Goal: Information Seeking & Learning: Learn about a topic

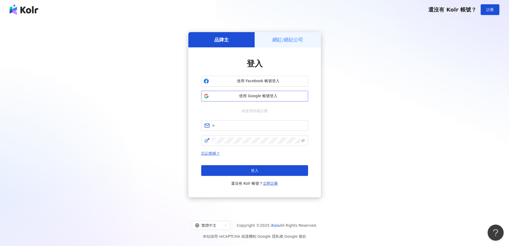
click at [252, 94] on span "使用 Google 帳號登入" at bounding box center [258, 95] width 95 height 5
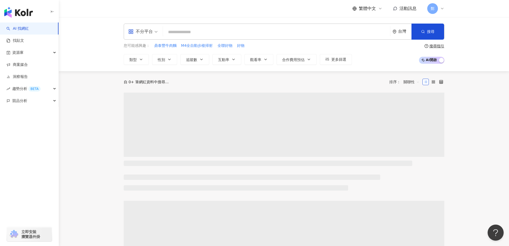
click at [267, 31] on input "search" at bounding box center [276, 32] width 223 height 10
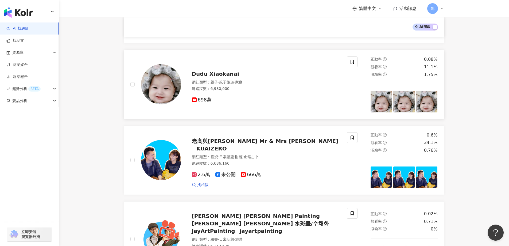
scroll to position [561, 0]
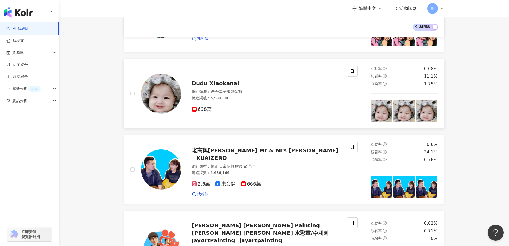
click at [255, 92] on div "網紅類型 ： 親子 · 親子旅遊 · 家庭" at bounding box center [266, 91] width 149 height 5
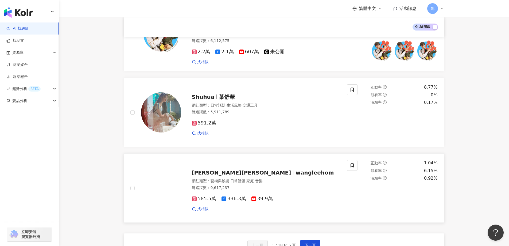
scroll to position [775, 0]
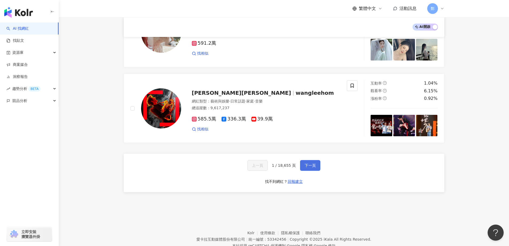
click at [310, 163] on span "下一頁" at bounding box center [310, 165] width 11 height 4
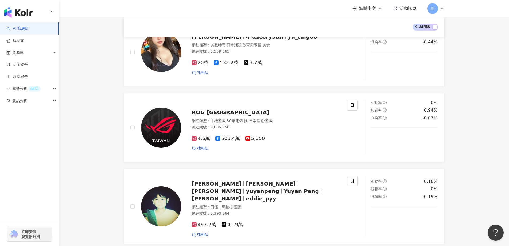
scroll to position [0, 0]
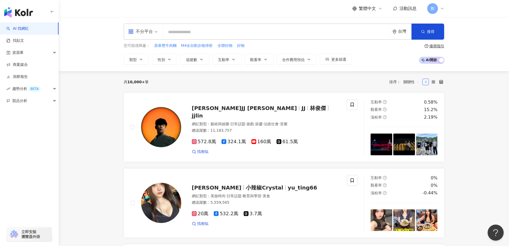
click at [240, 30] on input "search" at bounding box center [276, 32] width 223 height 10
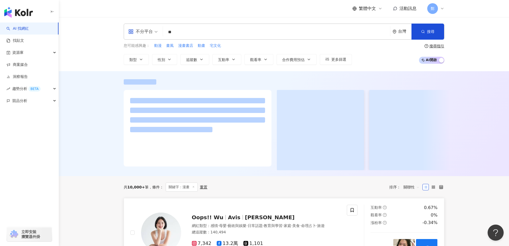
type input "**"
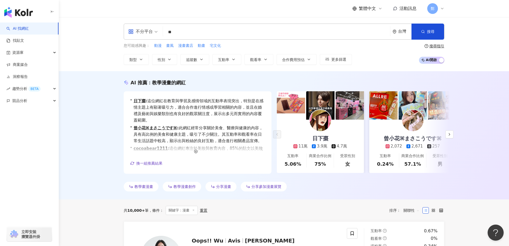
click at [472, 48] on div "不分平台 ** 台灣 搜尋 loading 搜尋名稱、敘述、貼文含有關鍵字 “ 漫畫 ” 的網紅 您可能感興趣： 動漫 畫風 漫畫書店 動畫 宅文化 類型 性…" at bounding box center [284, 44] width 450 height 54
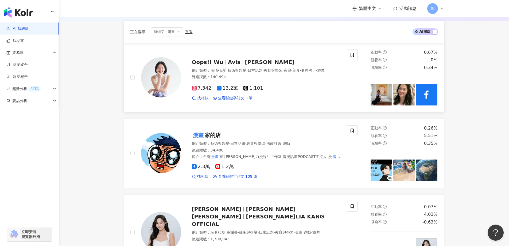
scroll to position [214, 0]
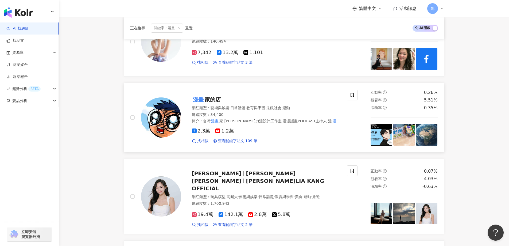
click at [208, 98] on span "家的店" at bounding box center [213, 99] width 16 height 6
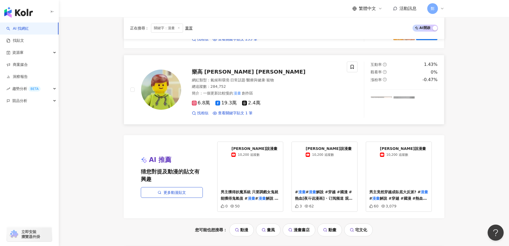
scroll to position [1042, 0]
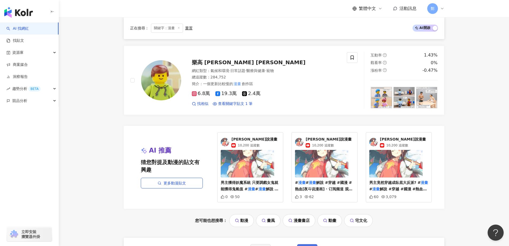
click at [305, 245] on span "下一頁" at bounding box center [307, 249] width 11 height 4
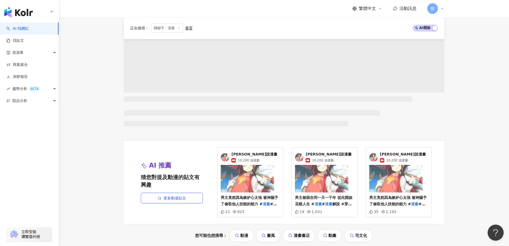
scroll to position [435, 0]
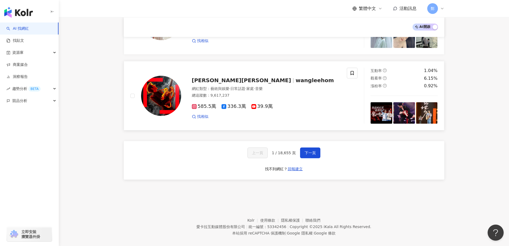
scroll to position [868, 0]
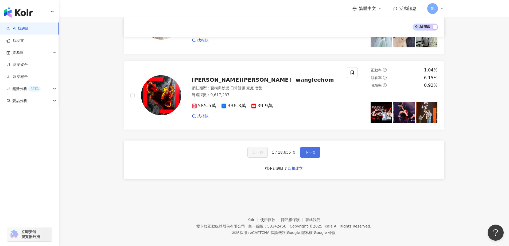
click at [303, 147] on button "下一頁" at bounding box center [310, 152] width 20 height 11
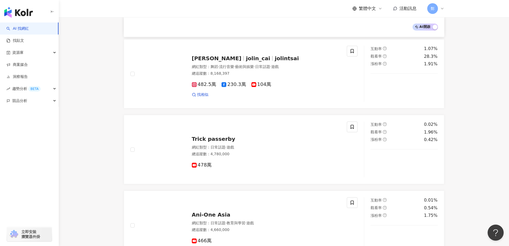
scroll to position [0, 0]
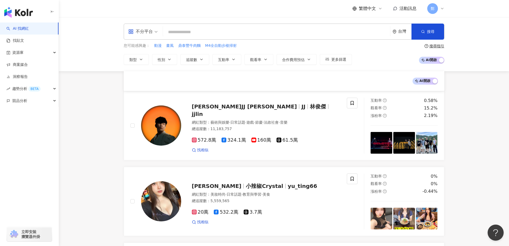
drag, startPoint x: 470, startPoint y: 195, endPoint x: 384, endPoint y: 62, distance: 158.9
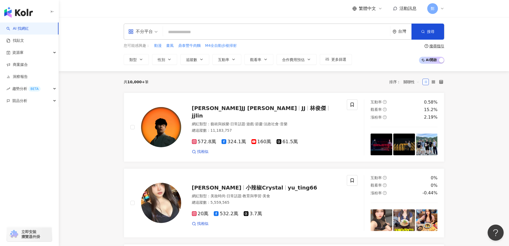
click at [211, 30] on input "search" at bounding box center [276, 32] width 223 height 10
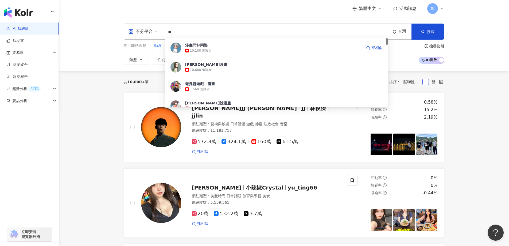
type input "*"
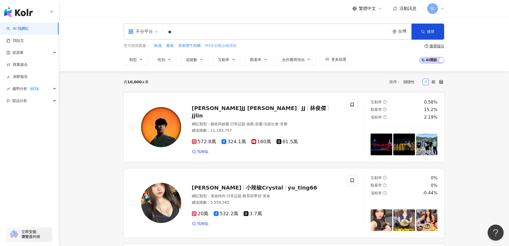
type input "**"
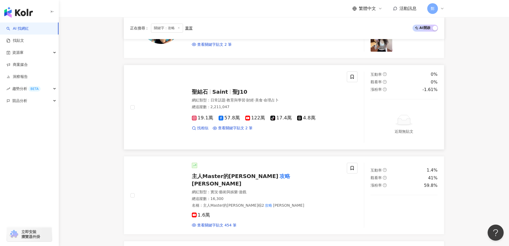
scroll to position [614, 0]
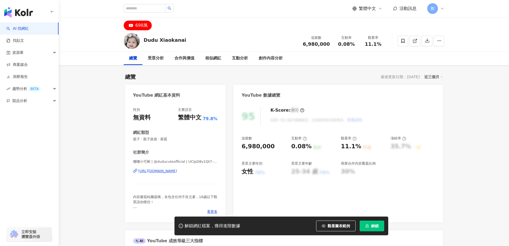
click at [177, 170] on div "https://www.youtube.com/channel/UCIpD8v1Qt7-DbSFUumF-ghg" at bounding box center [157, 170] width 39 height 5
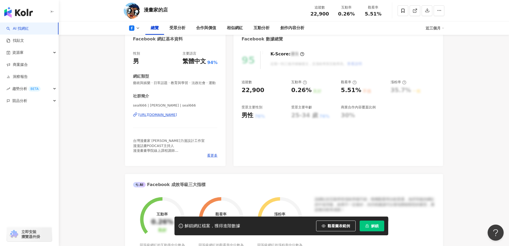
scroll to position [80, 0]
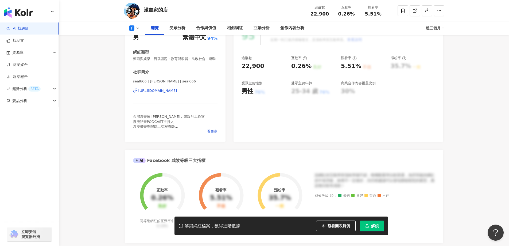
click at [177, 91] on div "[URL][DOMAIN_NAME]" at bounding box center [157, 90] width 39 height 5
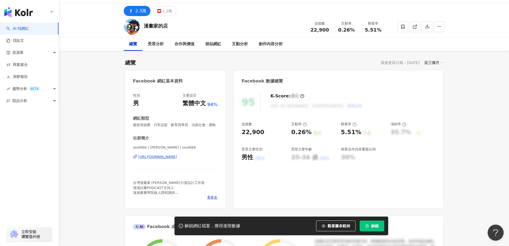
scroll to position [0, 0]
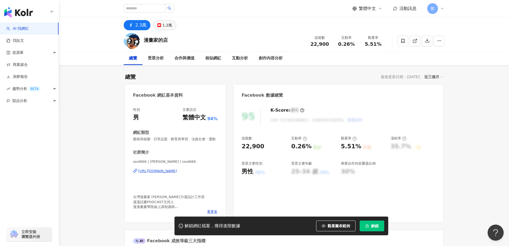
click at [170, 27] on div "1.2萬" at bounding box center [167, 24] width 10 height 7
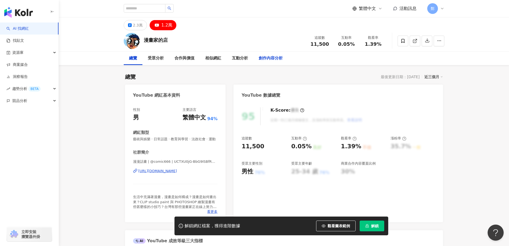
click at [168, 169] on div "[URL][DOMAIN_NAME]" at bounding box center [157, 170] width 39 height 5
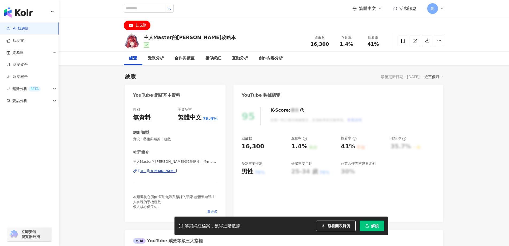
click at [177, 172] on div "https://www.youtube.com/channel/UCkfMs_ycbI3Yq4aLE6eX6Rw" at bounding box center [157, 170] width 39 height 5
